Goal: Task Accomplishment & Management: Manage account settings

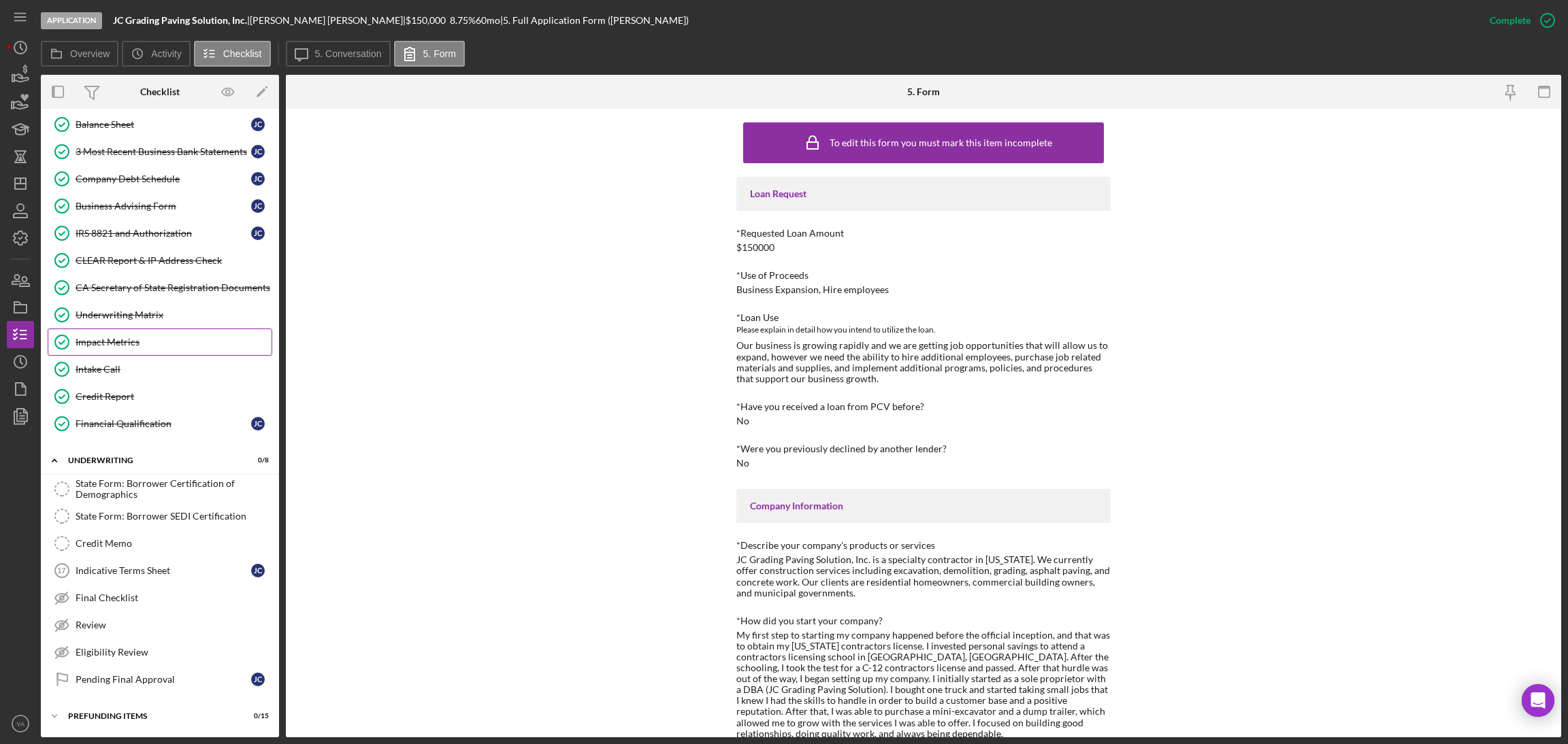
click at [148, 340] on div "Impact Metrics" at bounding box center [173, 341] width 196 height 11
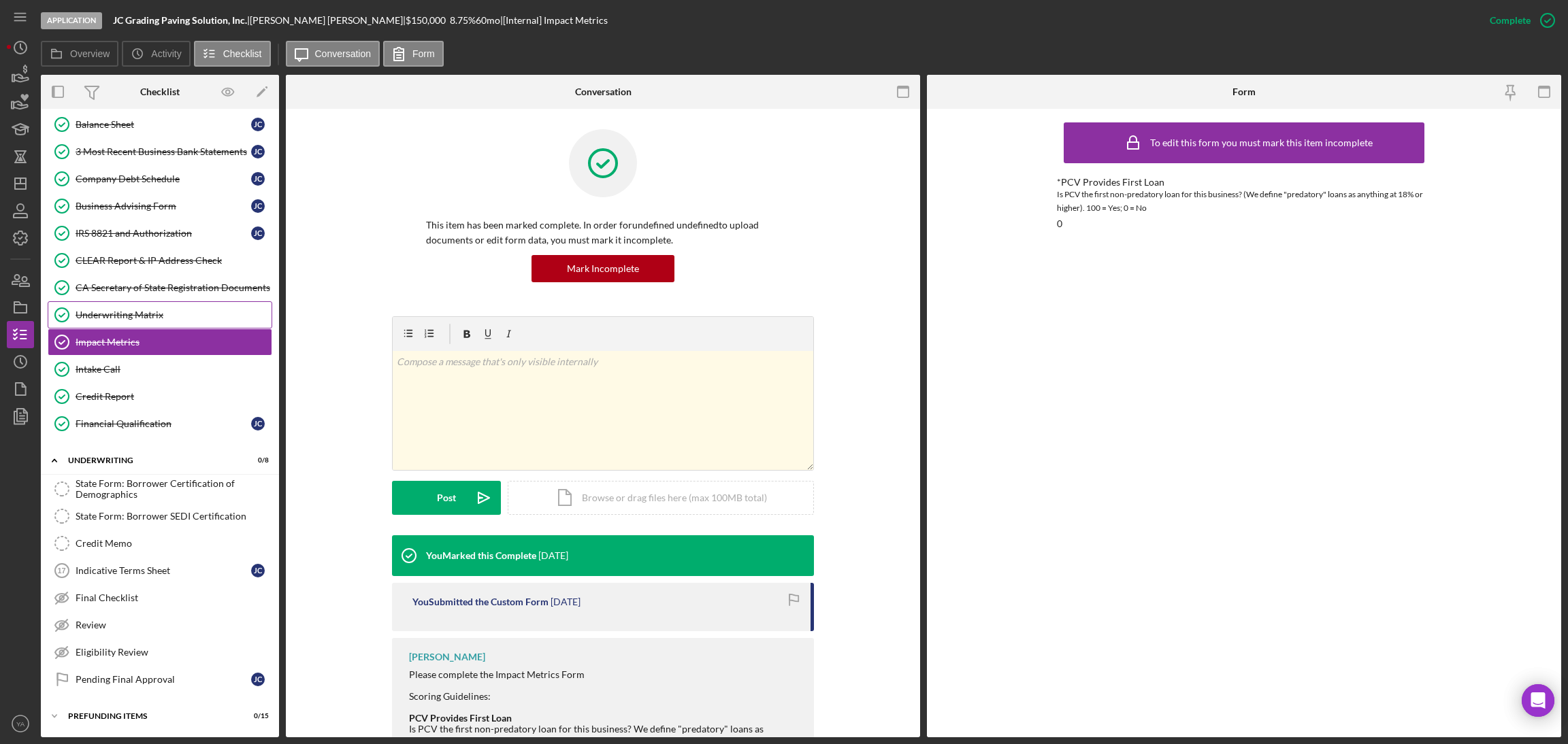
click at [168, 315] on div "Underwriting Matrix" at bounding box center [173, 314] width 196 height 11
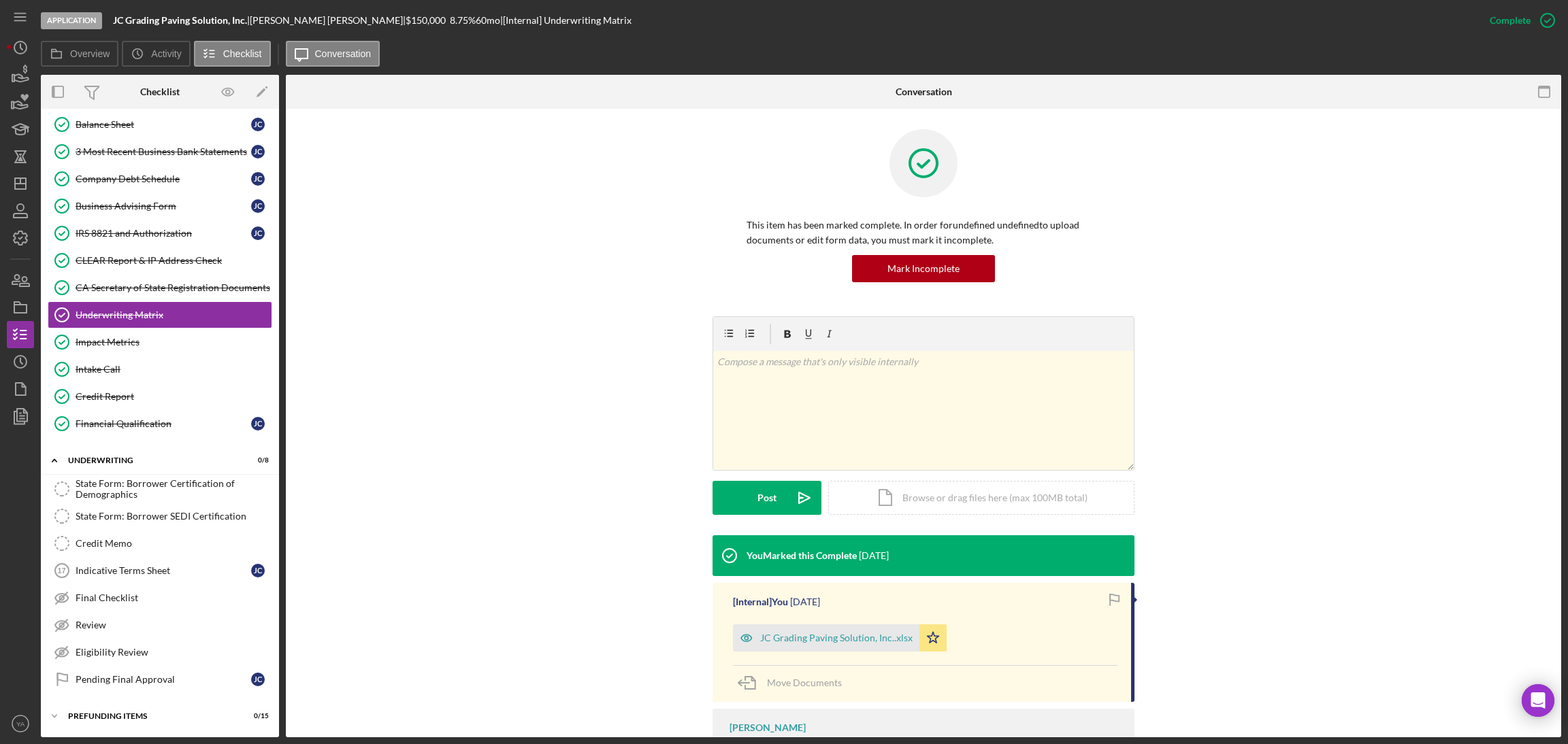
scroll to position [460, 0]
click at [814, 649] on div "JC Grading Paving Solution, Inc..xlsx" at bounding box center [825, 637] width 186 height 27
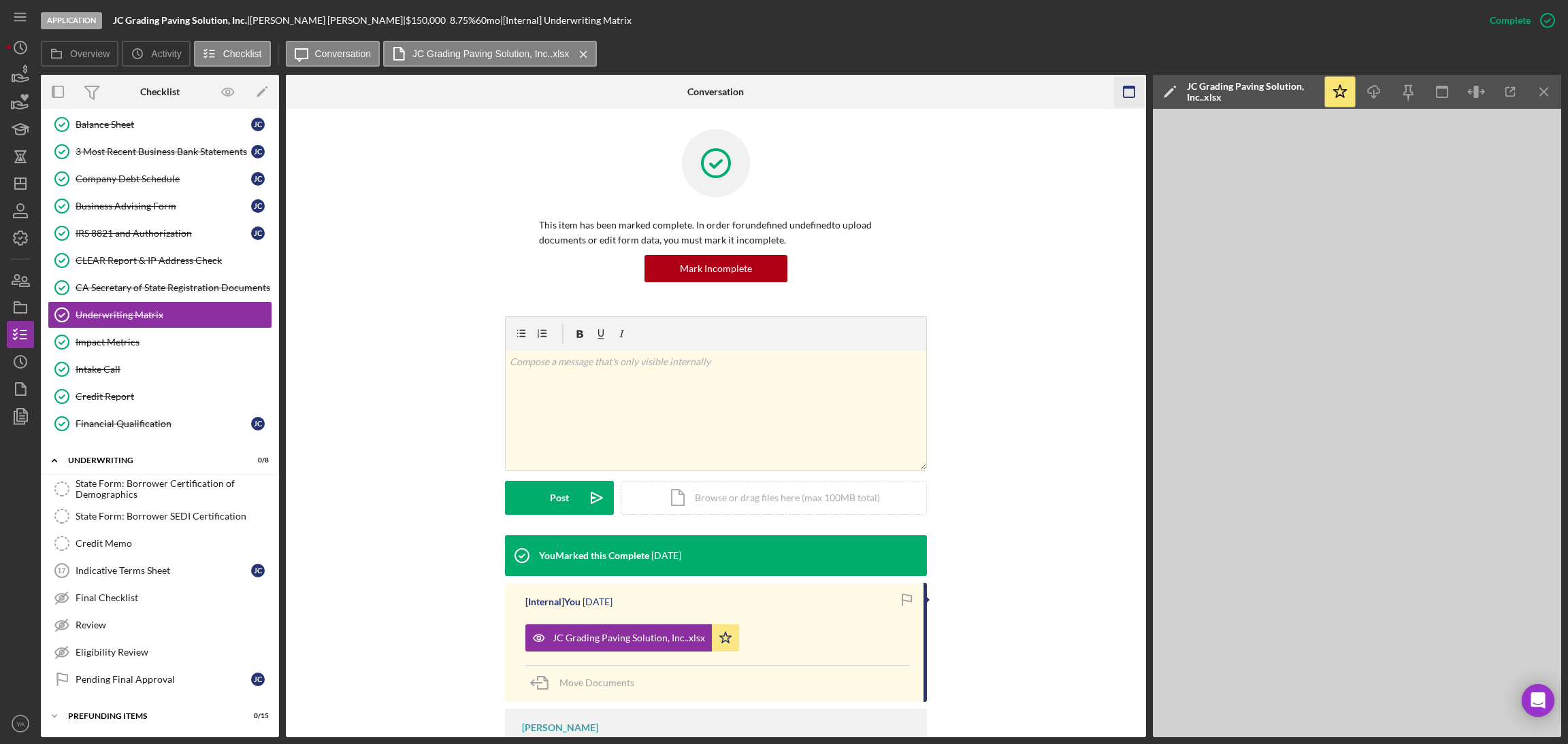
click at [1126, 93] on icon "button" at bounding box center [1128, 92] width 31 height 31
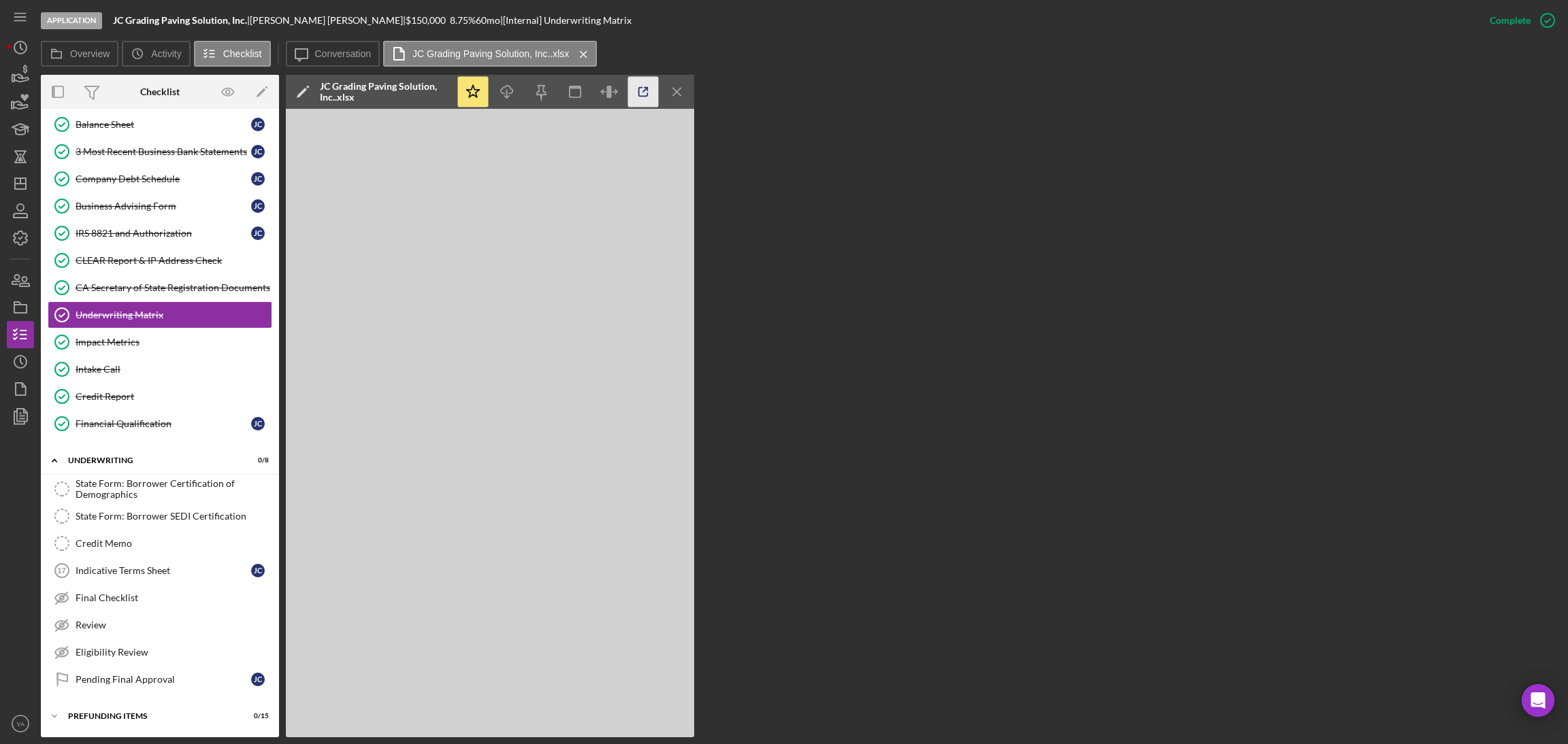
click at [639, 102] on icon "button" at bounding box center [643, 92] width 31 height 31
click at [671, 103] on icon "Icon/Menu Close" at bounding box center [677, 92] width 31 height 31
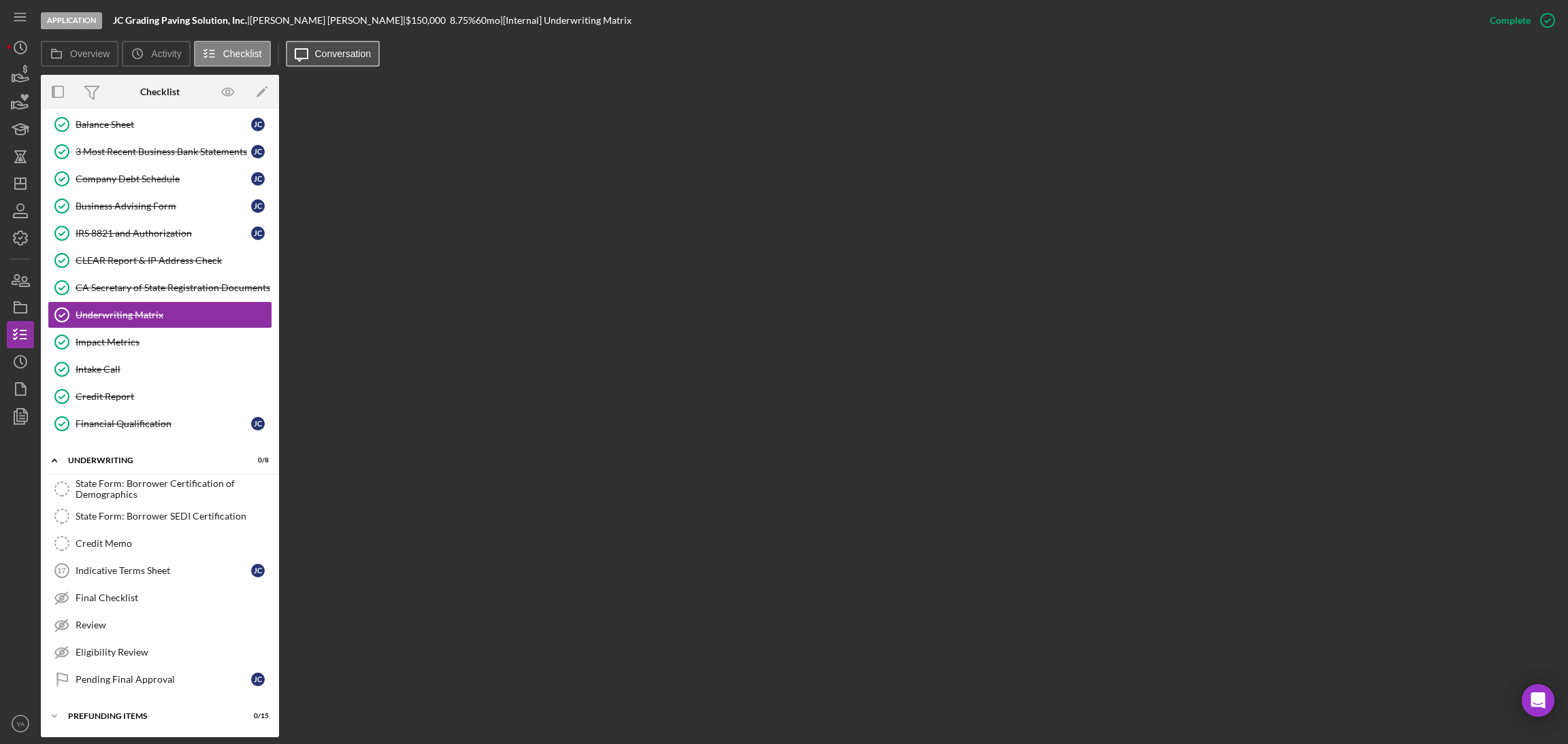
click at [315, 56] on label "Conversation" at bounding box center [343, 53] width 56 height 11
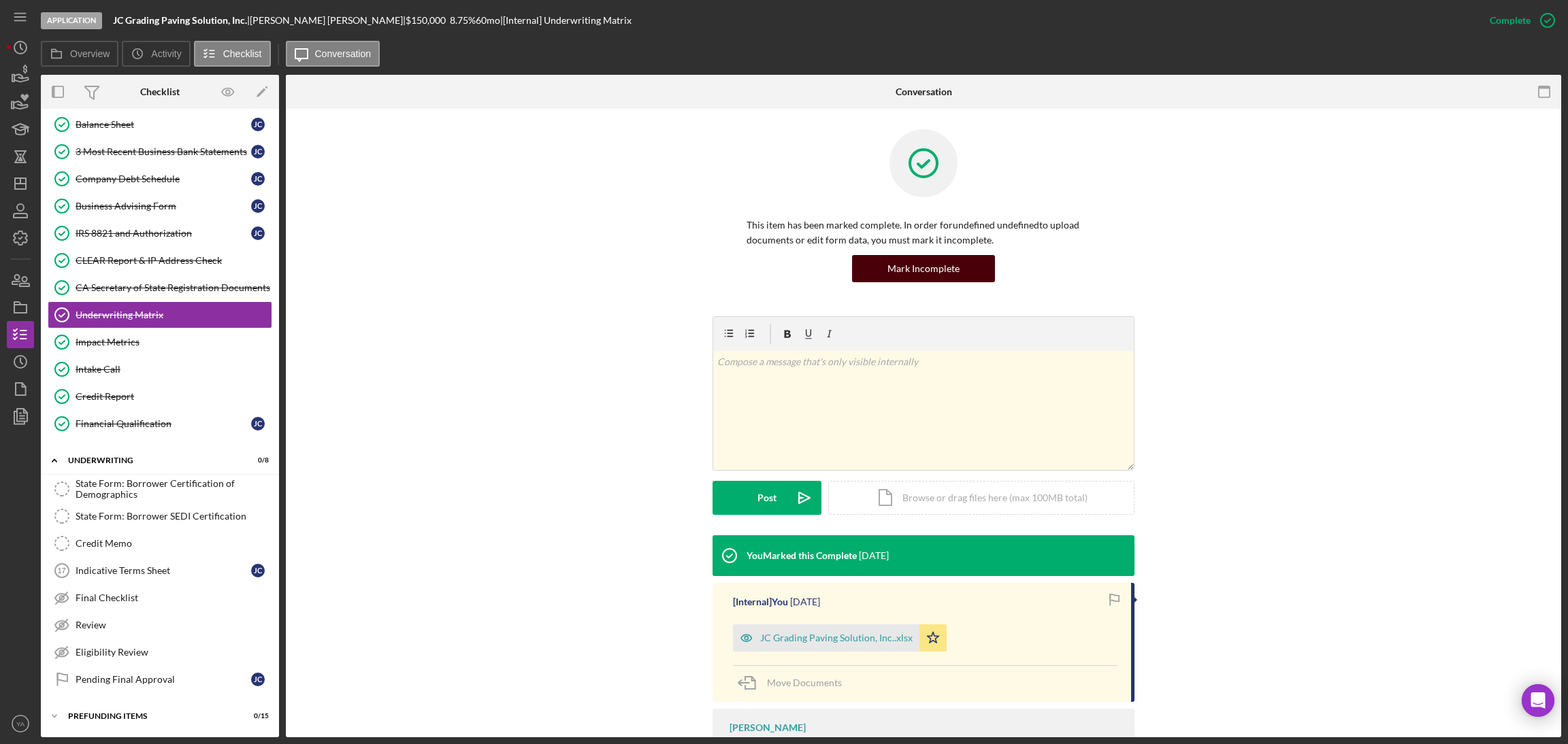
click at [982, 255] on button "Mark Incomplete" at bounding box center [923, 269] width 143 height 27
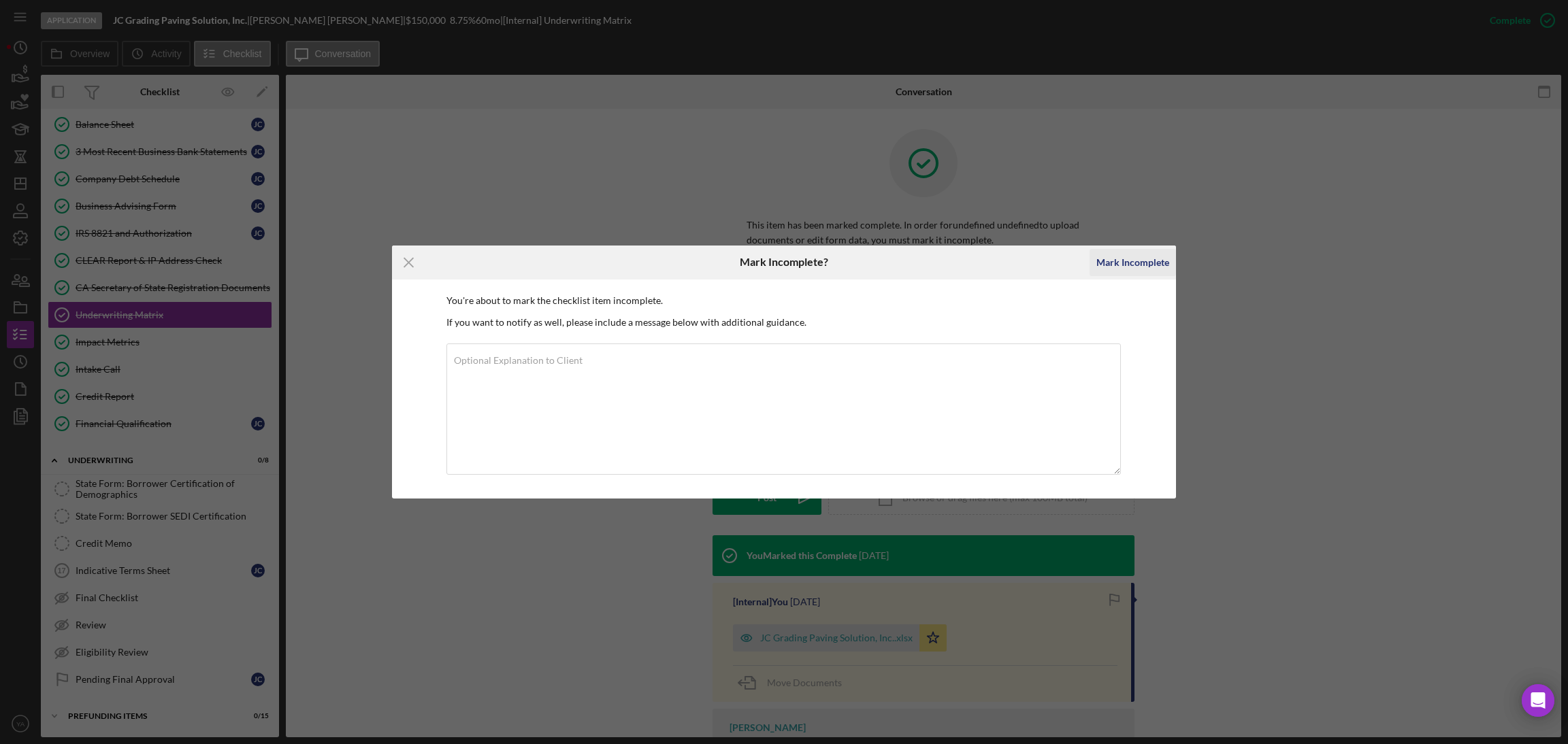
click at [1116, 267] on div "Mark Incomplete" at bounding box center [1133, 262] width 73 height 27
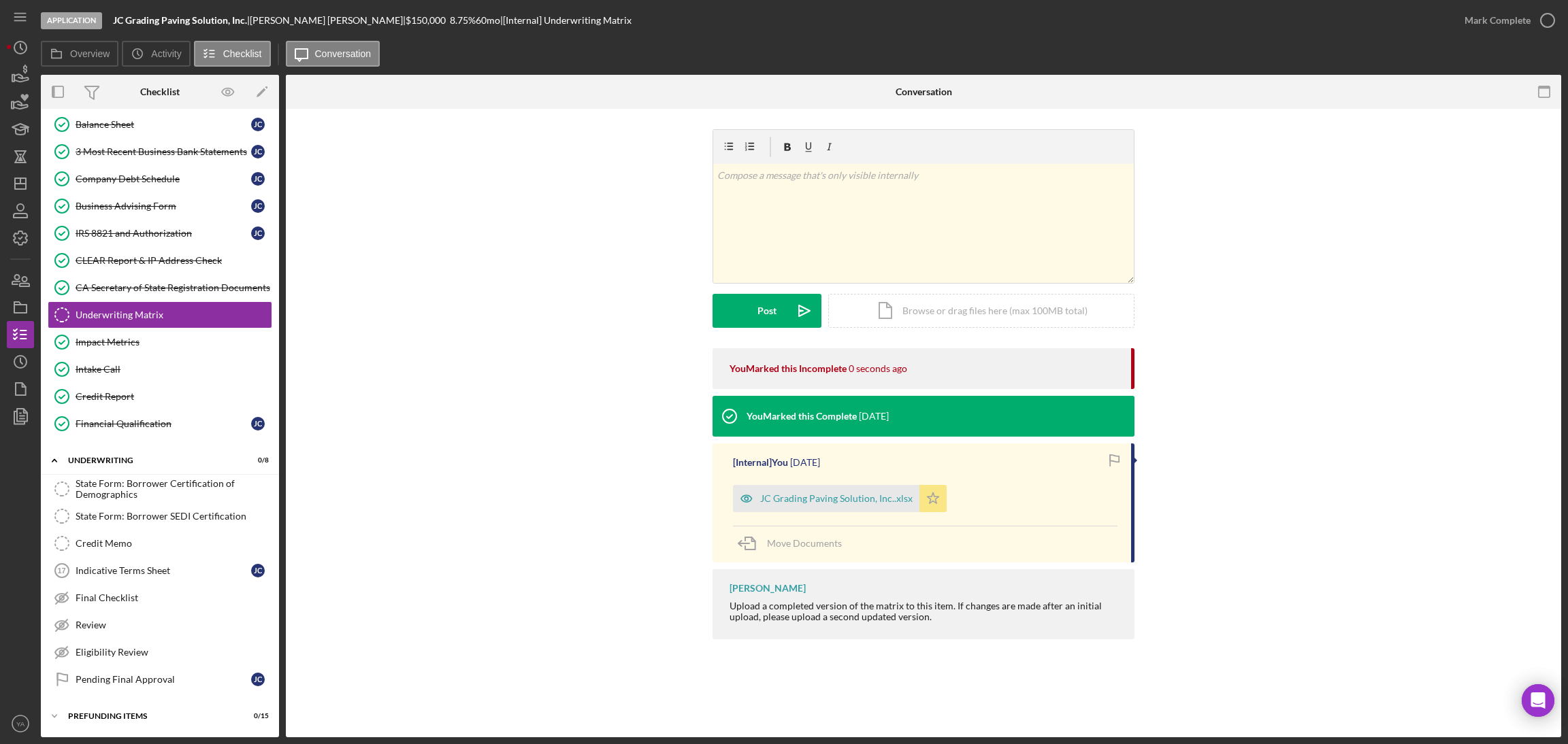
click at [934, 495] on icon "Icon/Star" at bounding box center [933, 498] width 27 height 27
click at [995, 308] on div "Icon/Document Browse or drag files here (max 100MB total) Tap to choose files o…" at bounding box center [981, 310] width 306 height 34
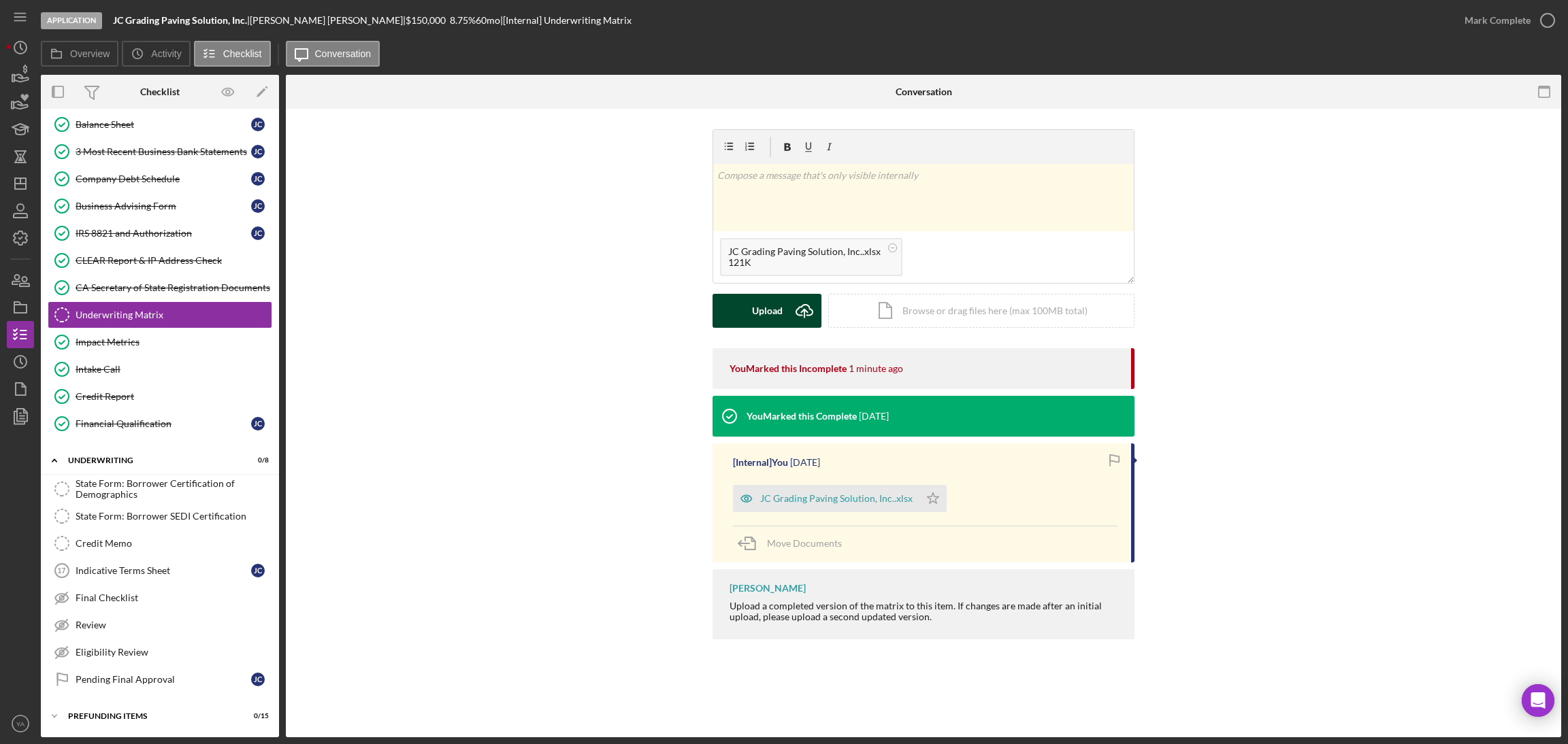
click at [786, 311] on button "Upload Icon/Upload" at bounding box center [767, 310] width 109 height 34
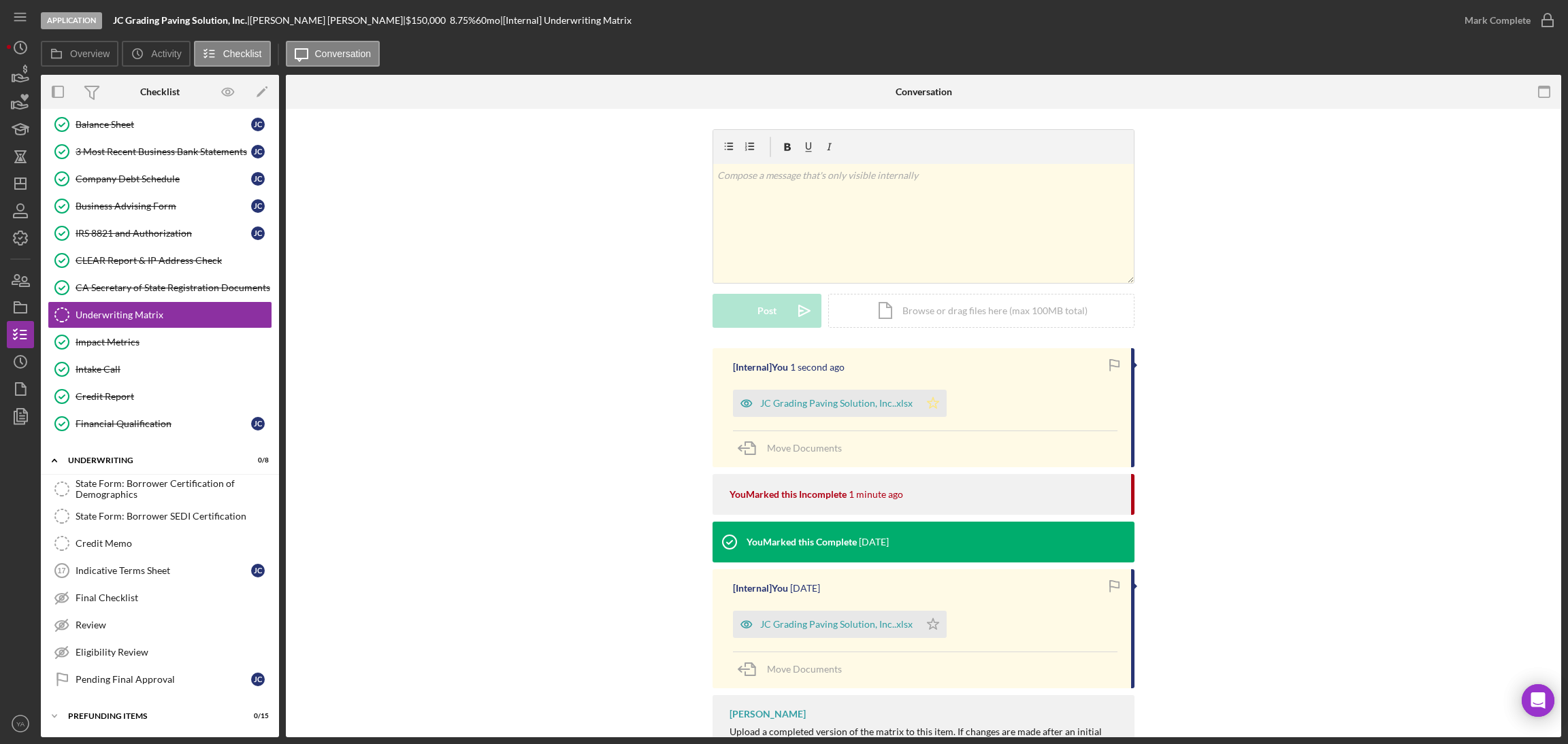
click at [920, 402] on icon "Icon/Star" at bounding box center [933, 403] width 27 height 27
click at [1520, 29] on div "Mark Complete" at bounding box center [1498, 20] width 66 height 27
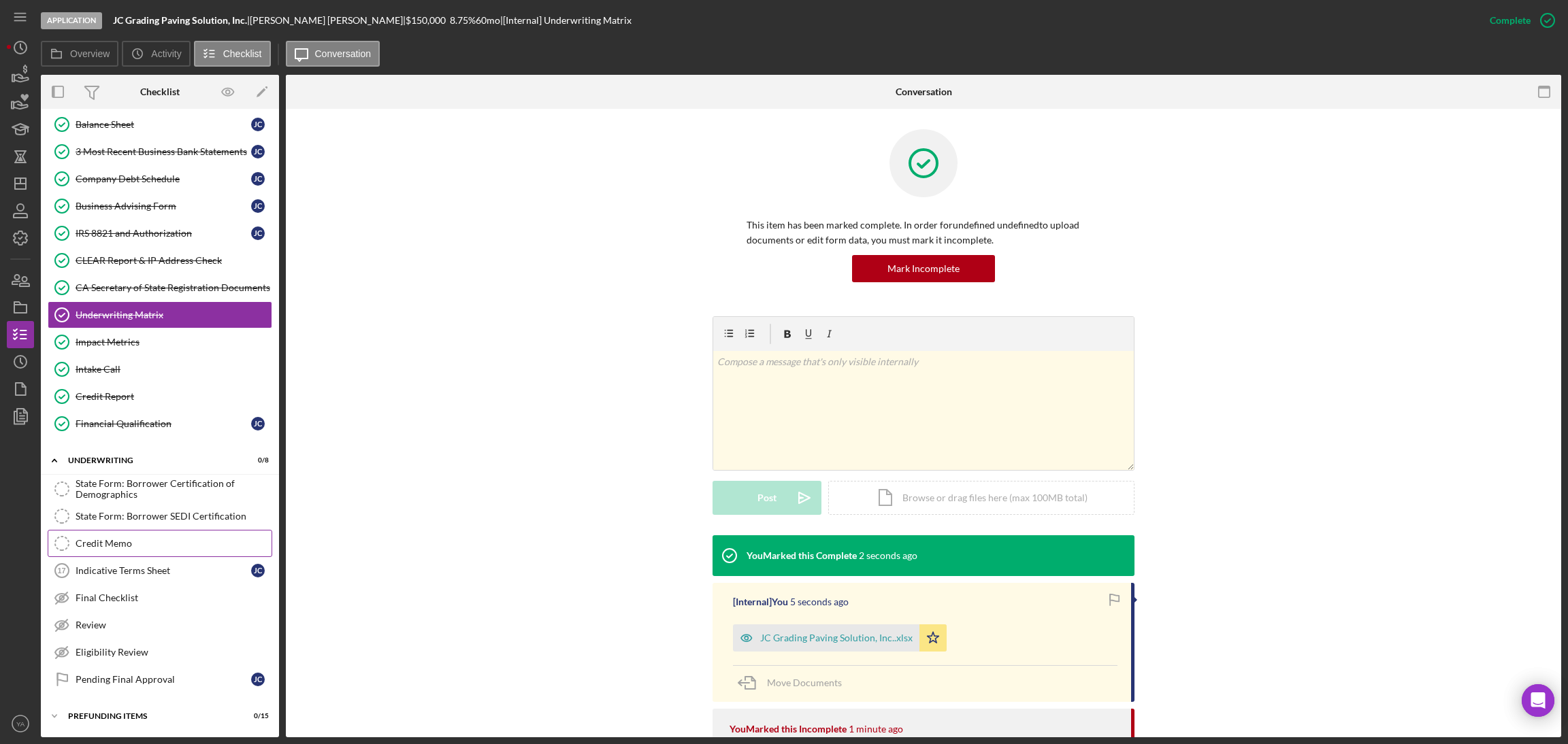
click at [144, 541] on div "Credit Memo" at bounding box center [173, 543] width 196 height 11
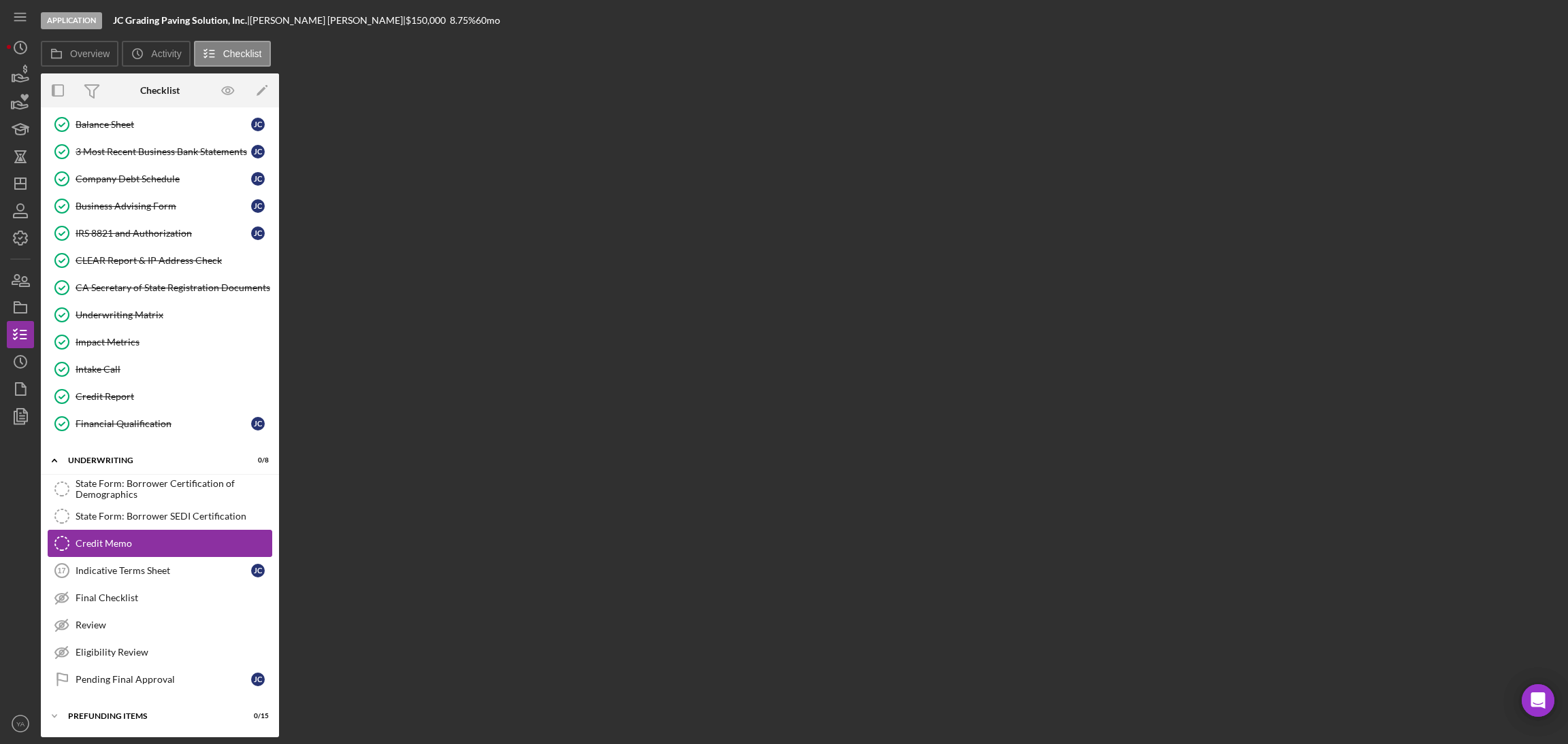
scroll to position [460, 0]
